Goal: Task Accomplishment & Management: Use online tool/utility

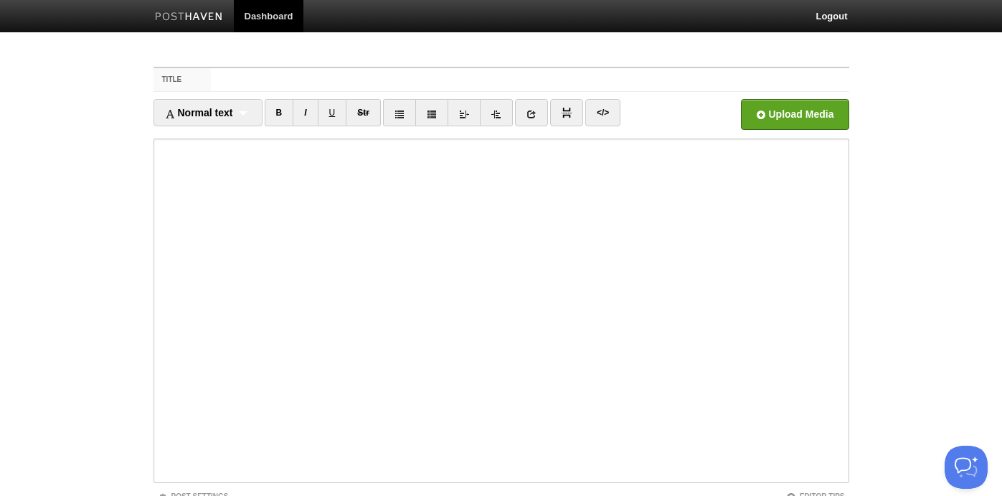
click at [278, 19] on link "Dashboard" at bounding box center [269, 16] width 70 height 32
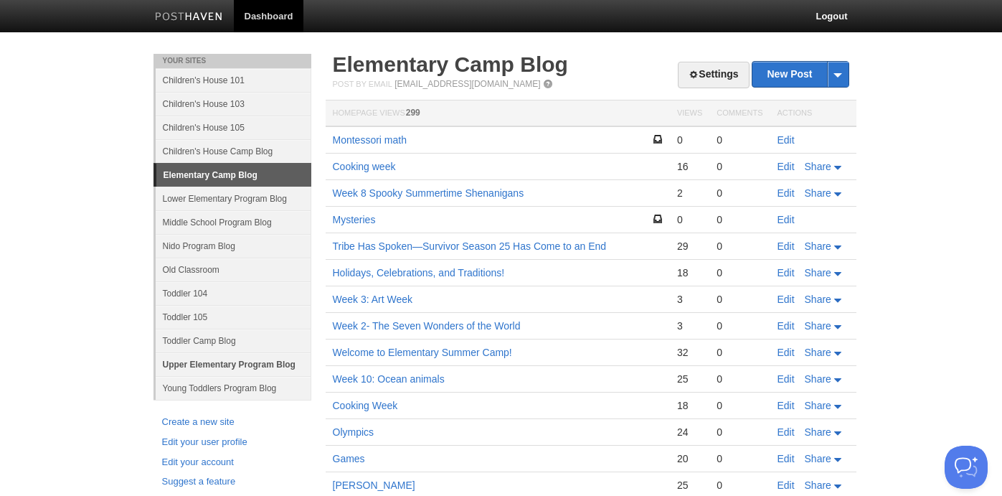
click at [242, 359] on link "Upper Elementary Program Blog" at bounding box center [234, 364] width 156 height 24
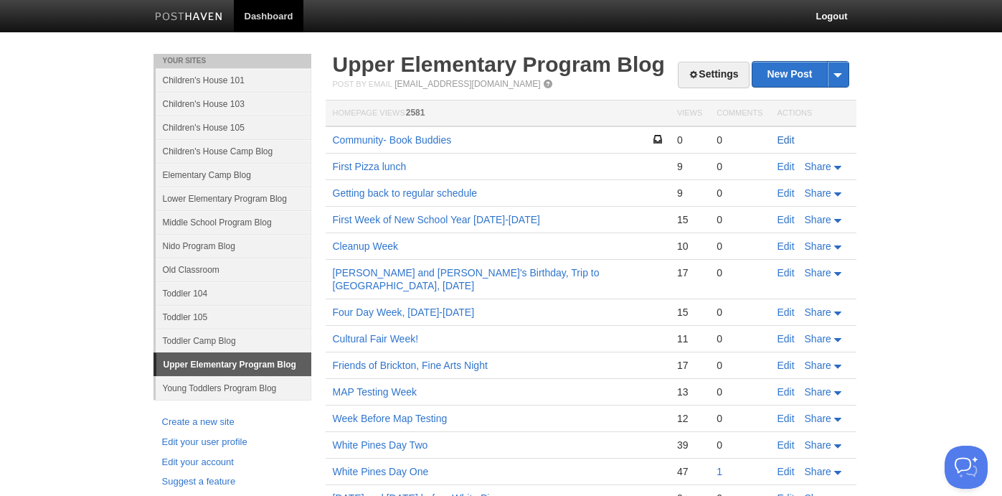
click at [789, 138] on link "Edit" at bounding box center [786, 139] width 17 height 11
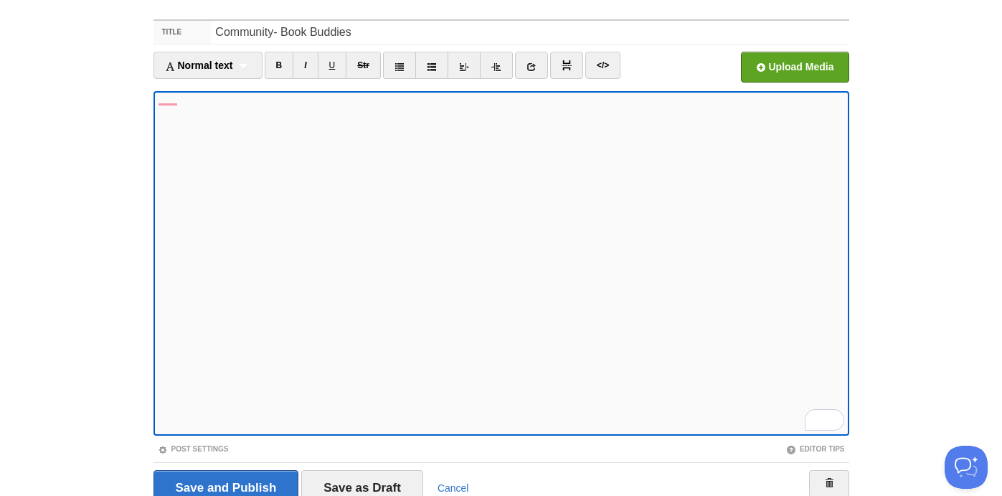
scroll to position [49, 0]
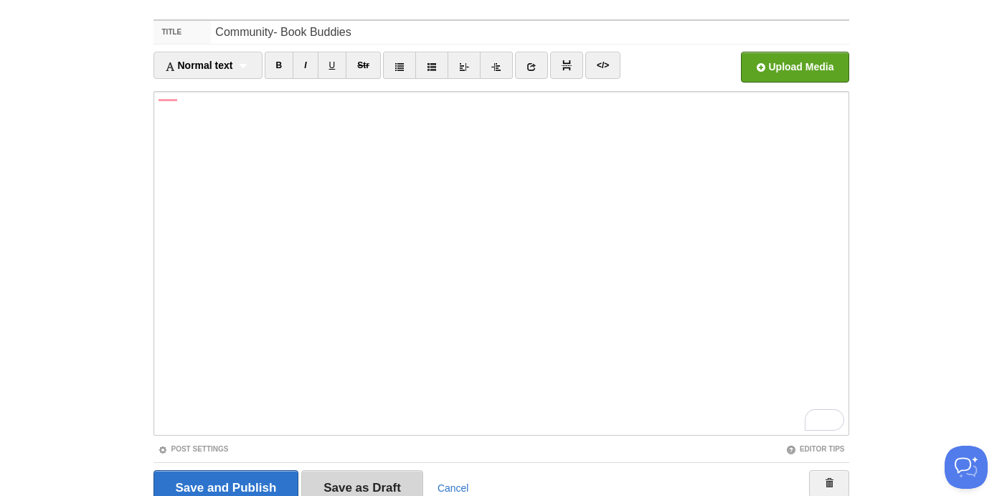
click at [346, 484] on input "Save as Draft" at bounding box center [362, 488] width 122 height 36
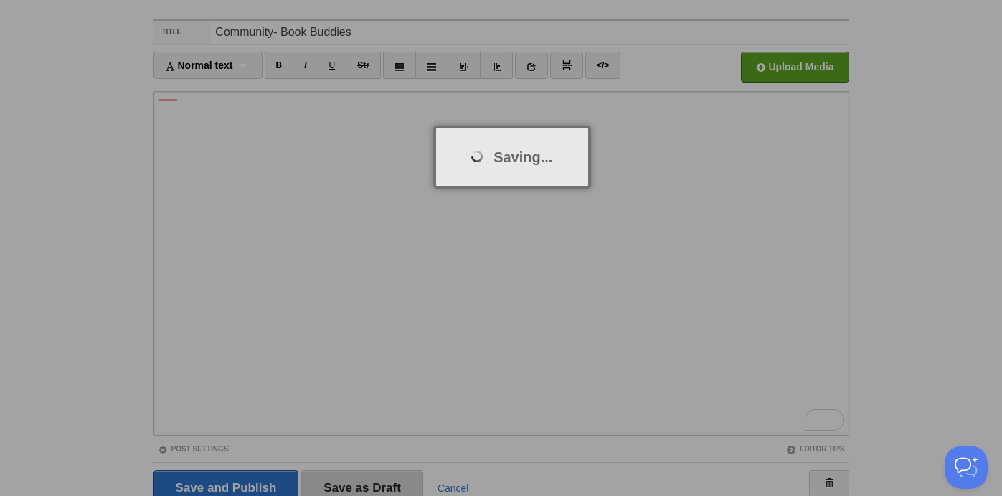
scroll to position [54, 0]
